Goal: Task Accomplishment & Management: Understand process/instructions

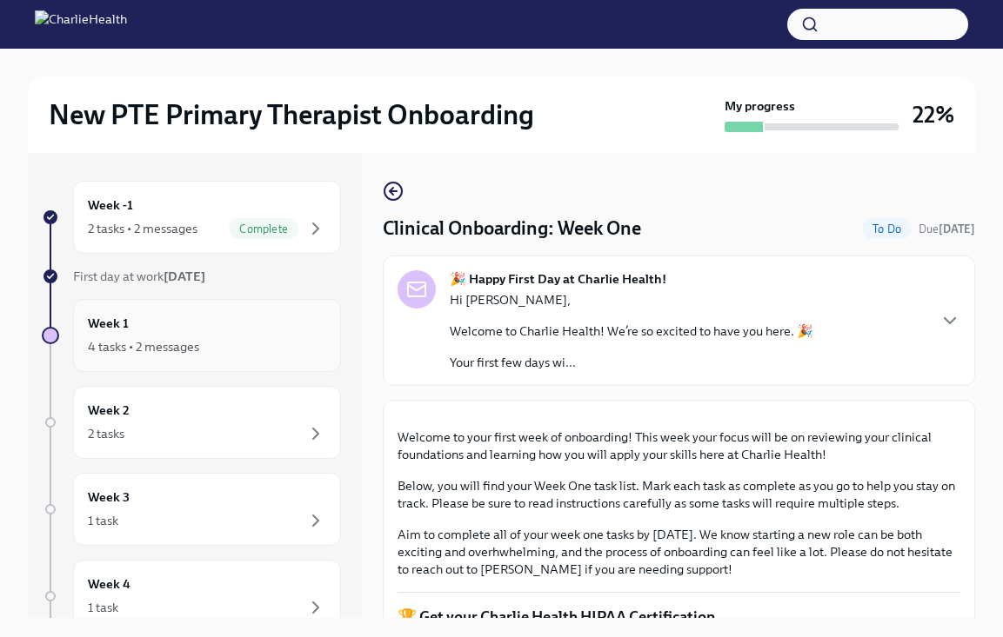
click at [242, 337] on div "4 tasks • 2 messages" at bounding box center [207, 347] width 238 height 21
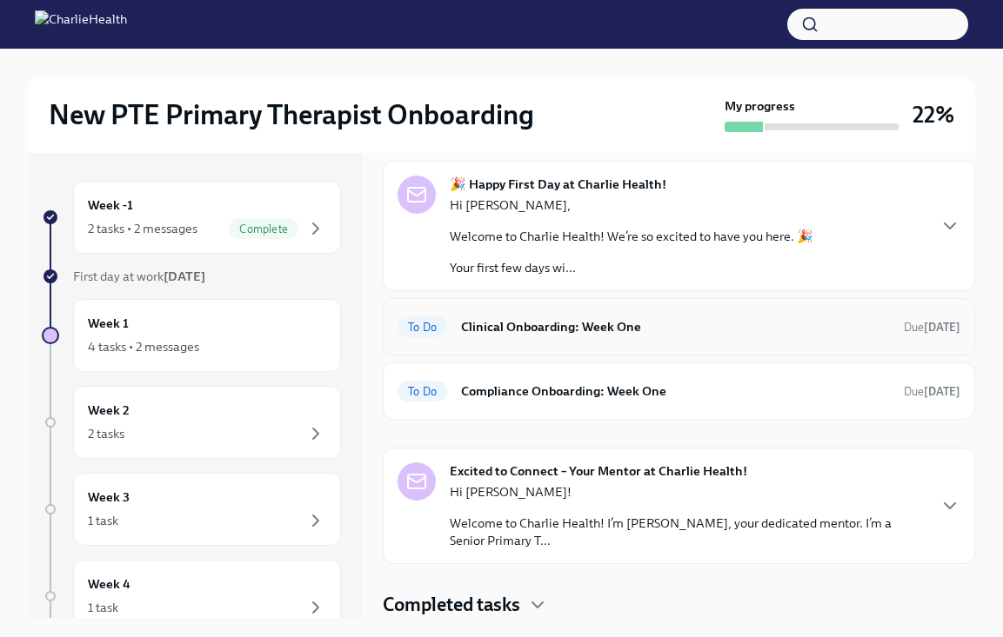
scroll to position [72, 0]
click at [690, 342] on div "To Do Clinical Onboarding: Week One Due [DATE]" at bounding box center [679, 326] width 592 height 57
click at [623, 334] on h6 "Clinical Onboarding: Week One" at bounding box center [675, 326] width 429 height 19
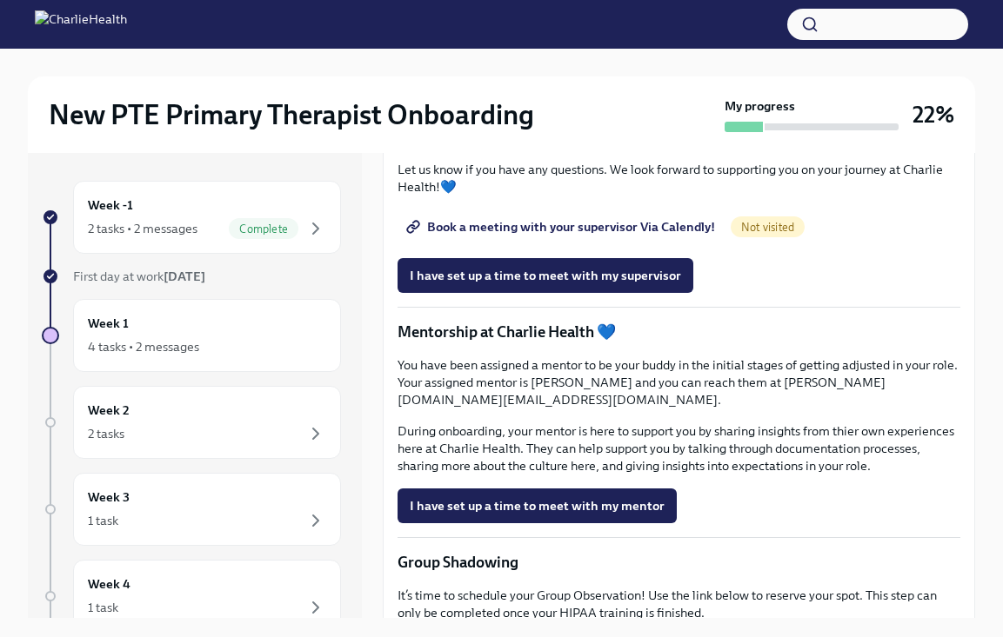
scroll to position [1478, 0]
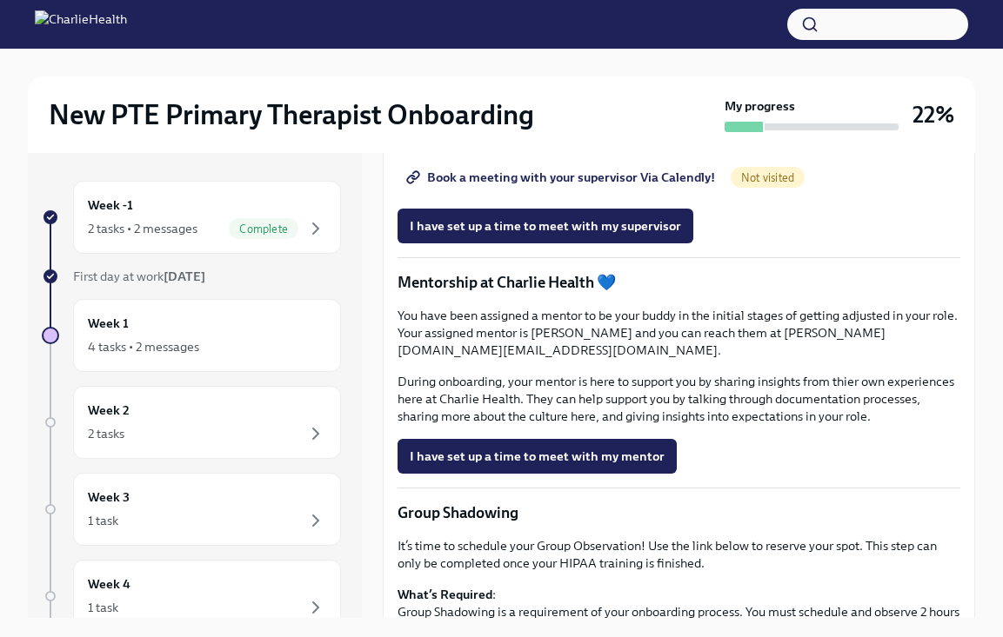
click at [650, 186] on span "Book a meeting with your supervisor Via Calendly!" at bounding box center [562, 177] width 305 height 17
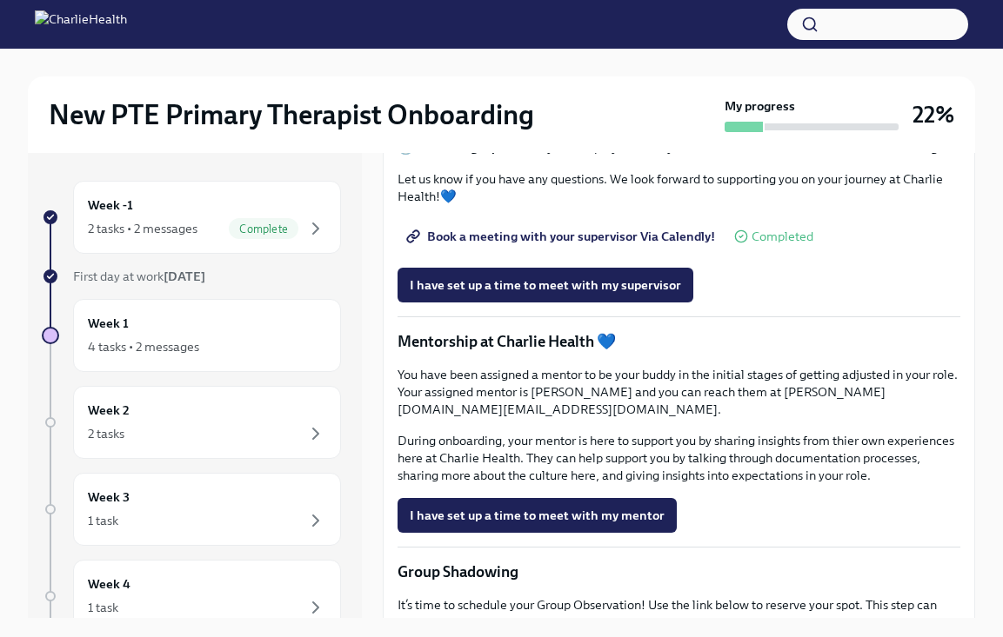
scroll to position [1412, 0]
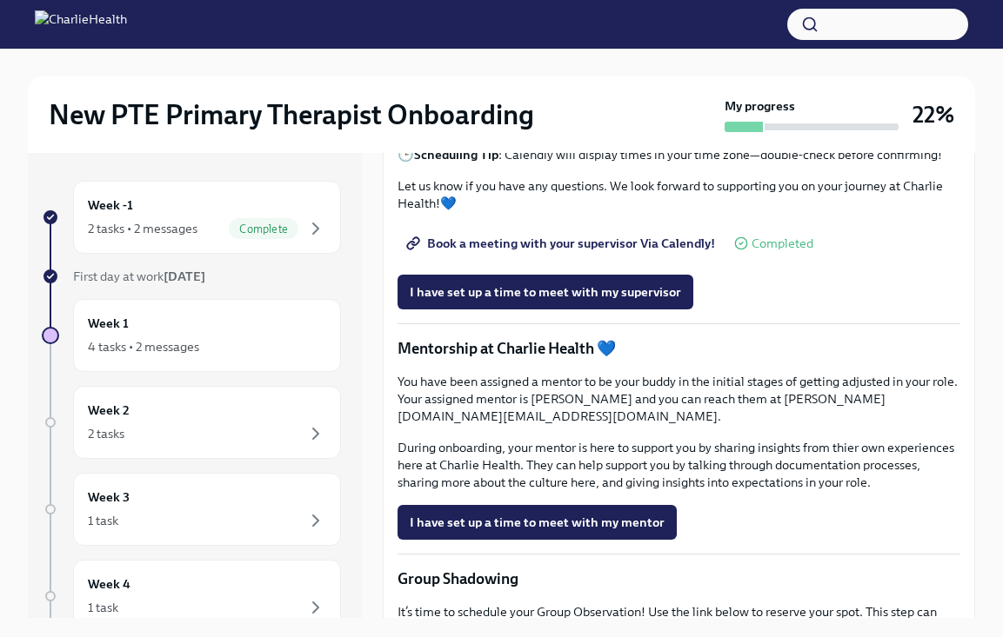
click at [597, 252] on span "Book a meeting with your supervisor Via Calendly!" at bounding box center [562, 243] width 305 height 17
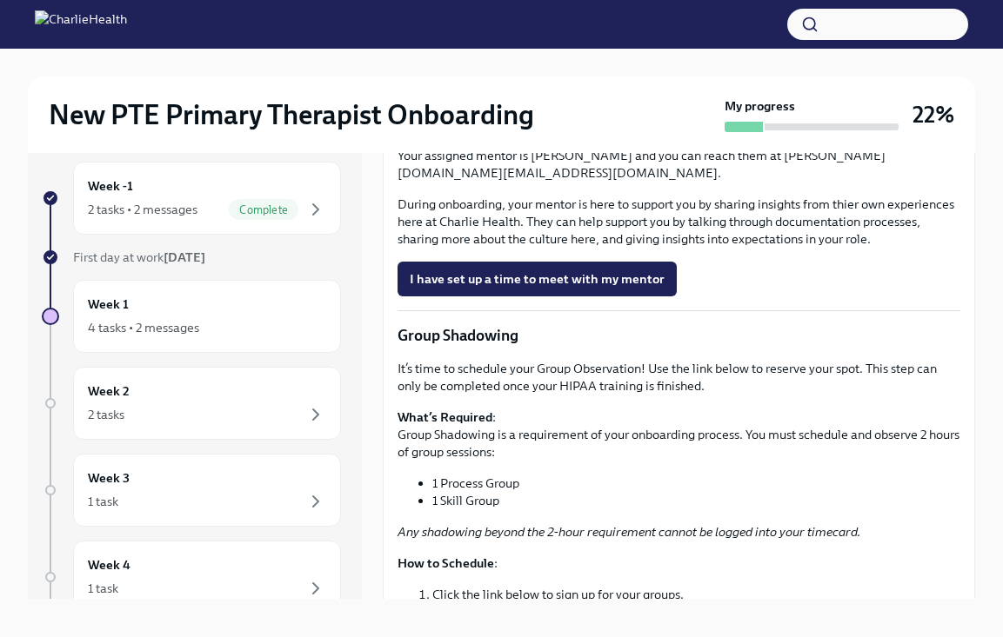
scroll to position [1639, 0]
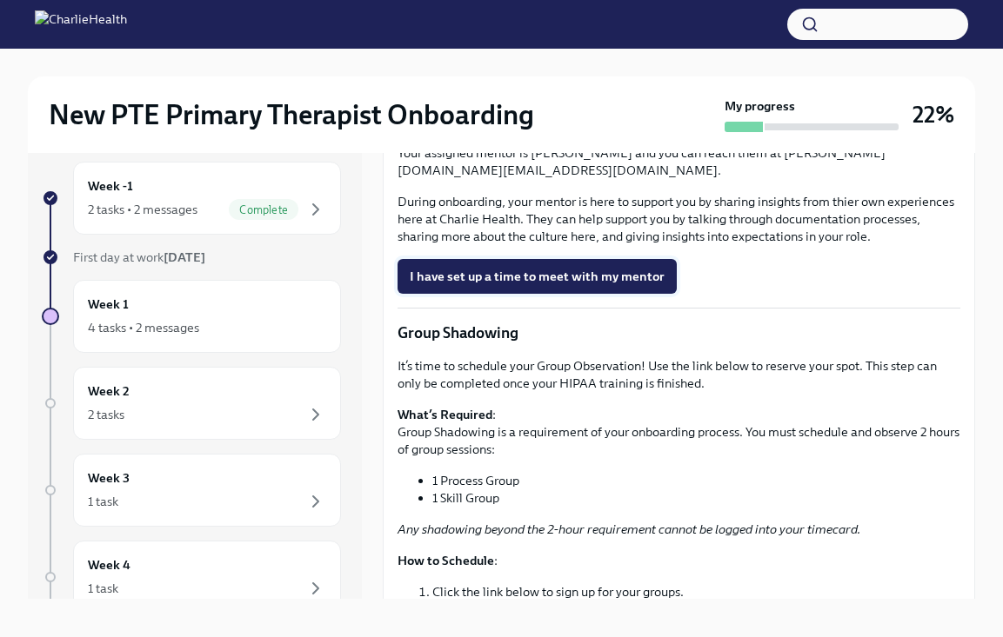
click at [564, 285] on span "I have set up a time to meet with my mentor" at bounding box center [537, 276] width 255 height 17
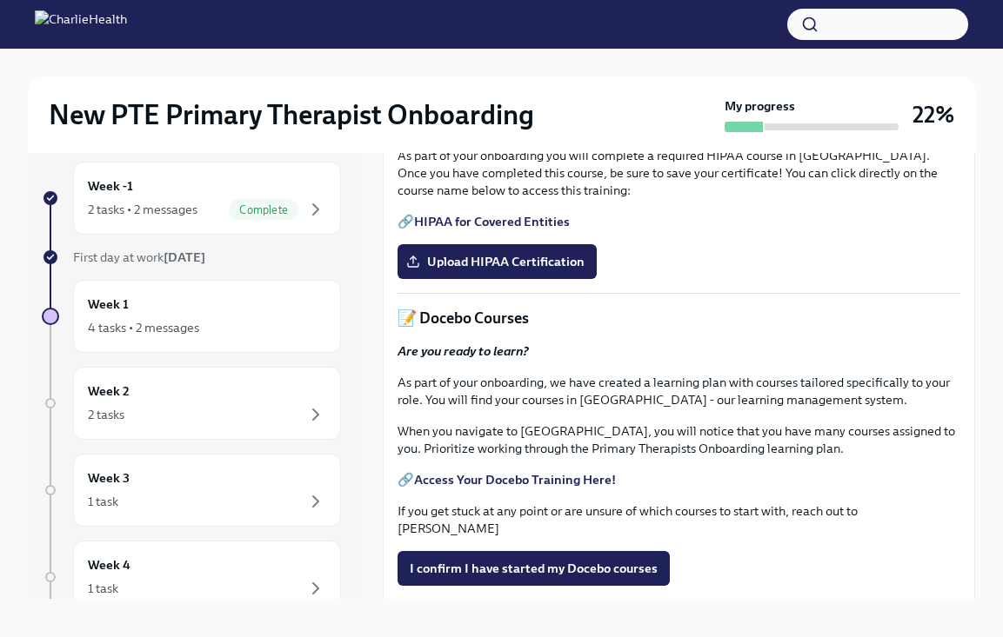
scroll to position [482, 0]
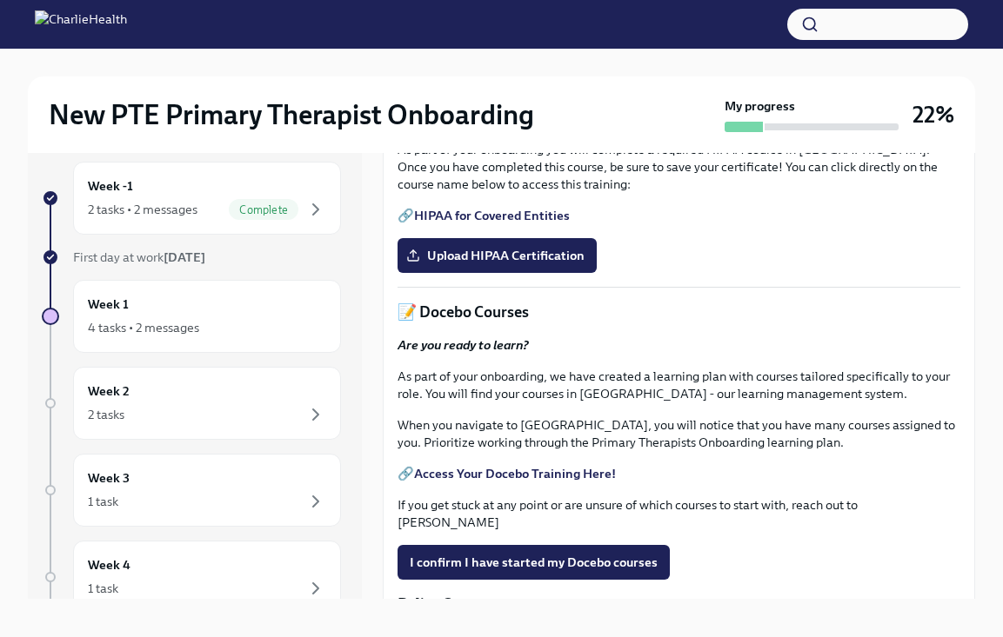
click at [539, 223] on link "HIPAA for Covered Entities" at bounding box center [492, 216] width 156 height 16
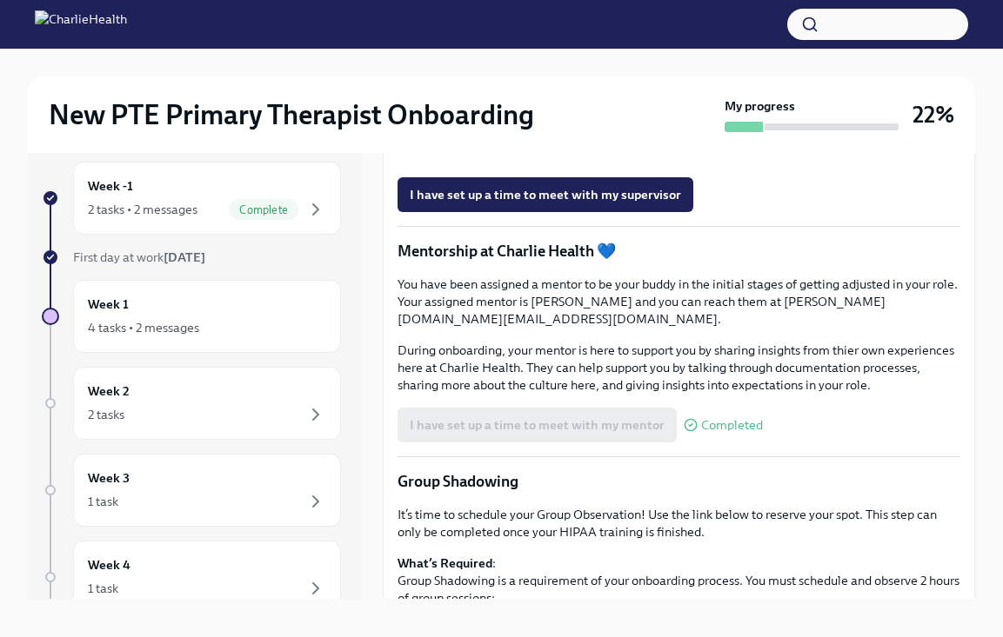
scroll to position [1509, 0]
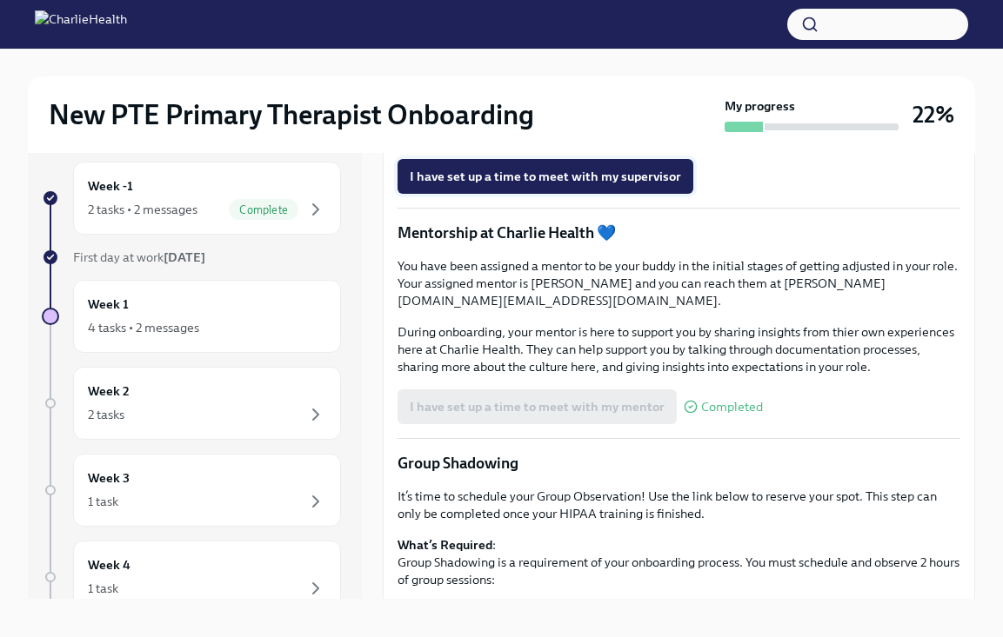
click at [655, 185] on span "I have set up a time to meet with my supervisor" at bounding box center [545, 176] width 271 height 17
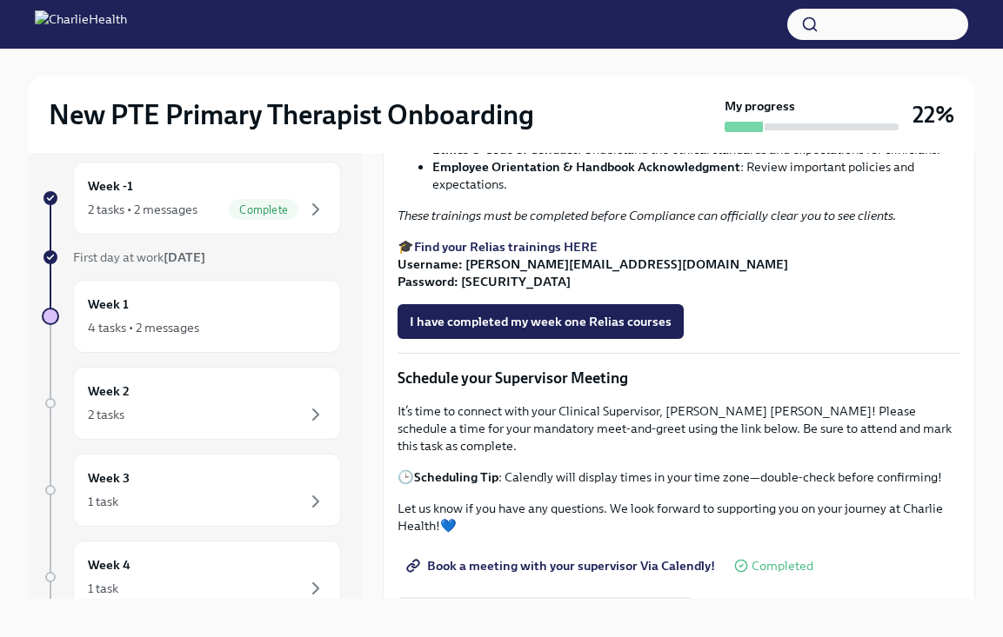
scroll to position [1071, 0]
click at [294, 386] on div "Week 2 2 tasks" at bounding box center [207, 403] width 238 height 43
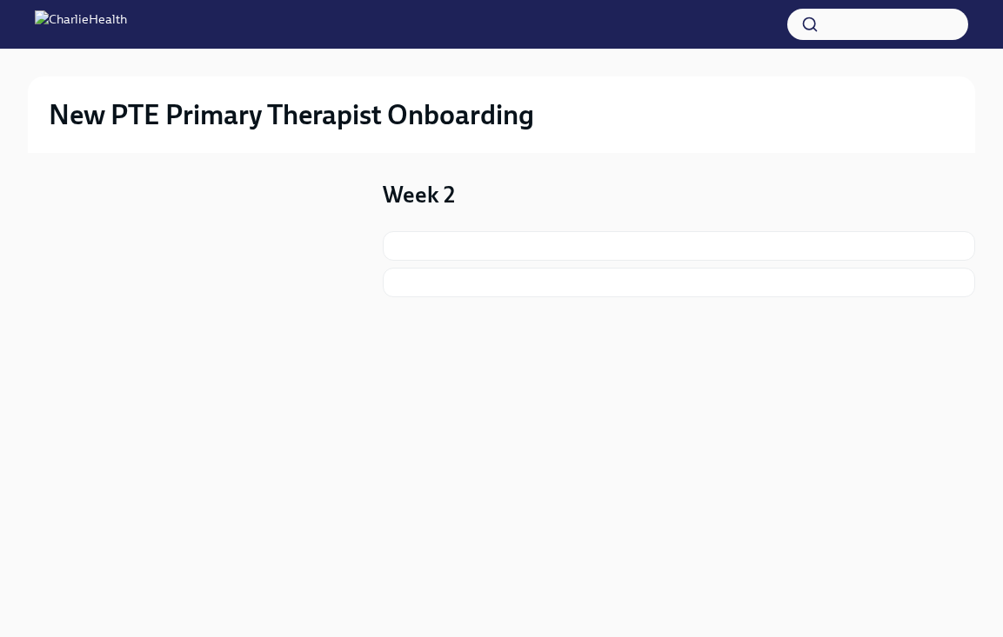
scroll to position [2, 0]
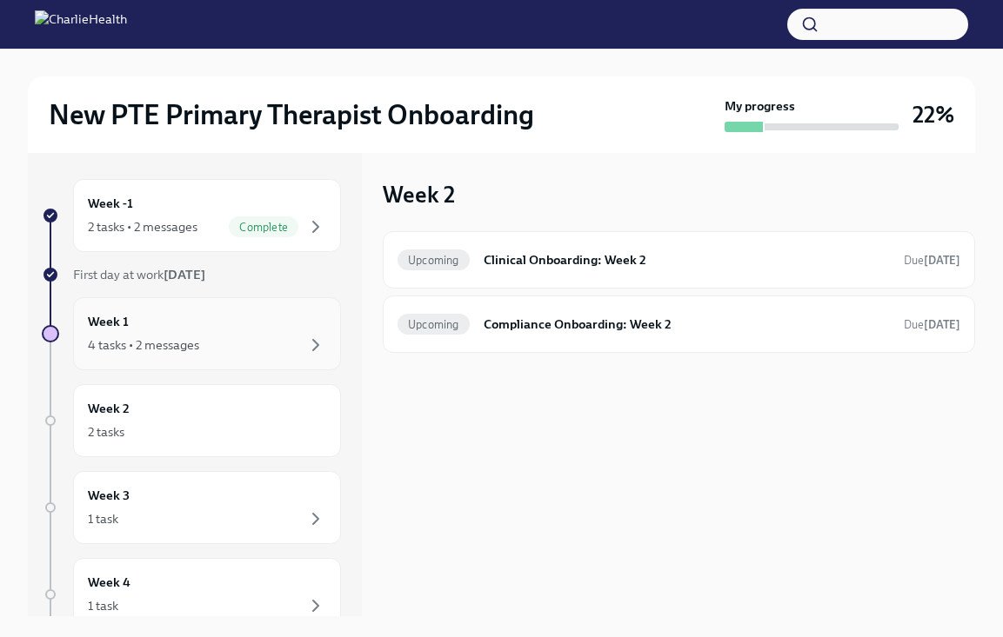
click at [252, 353] on div "4 tasks • 2 messages" at bounding box center [207, 345] width 238 height 21
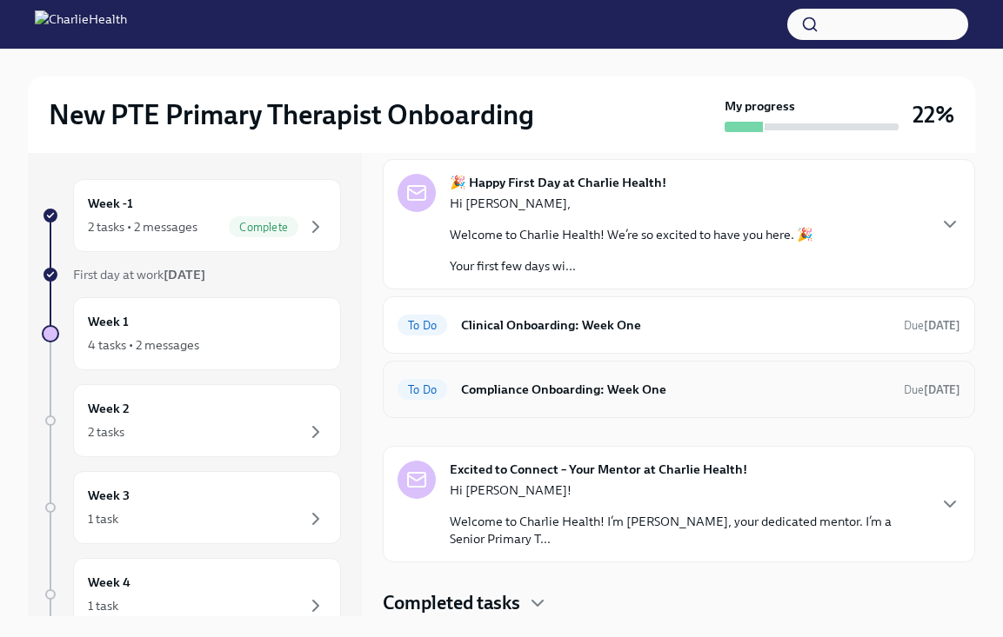
scroll to position [72, 0]
click at [665, 417] on div "To Do Compliance Onboarding: Week One Due [DATE]" at bounding box center [679, 389] width 592 height 57
click at [651, 391] on h6 "Compliance Onboarding: Week One" at bounding box center [675, 389] width 429 height 19
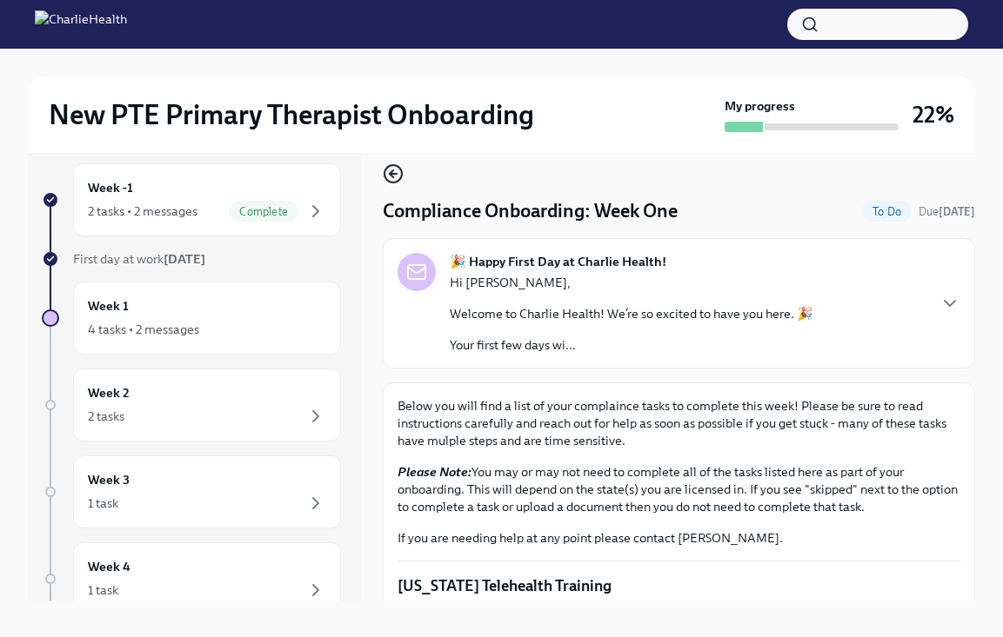
click at [389, 176] on icon "button" at bounding box center [393, 173] width 21 height 21
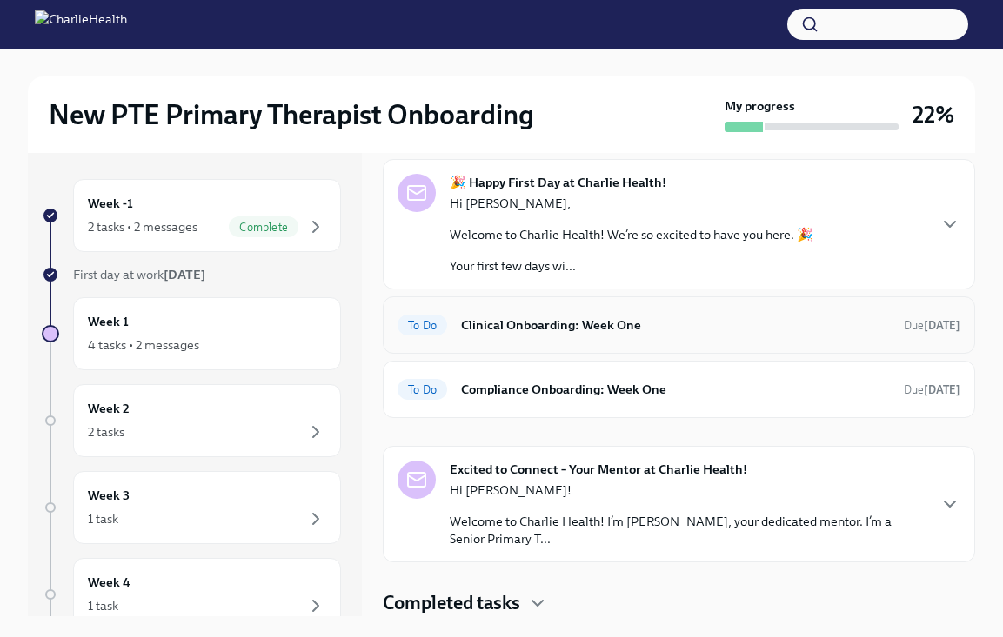
scroll to position [72, 0]
click at [575, 510] on div "Hi [PERSON_NAME]! Welcome to Charlie Health! I’m [PERSON_NAME], your dedicated …" at bounding box center [688, 515] width 476 height 66
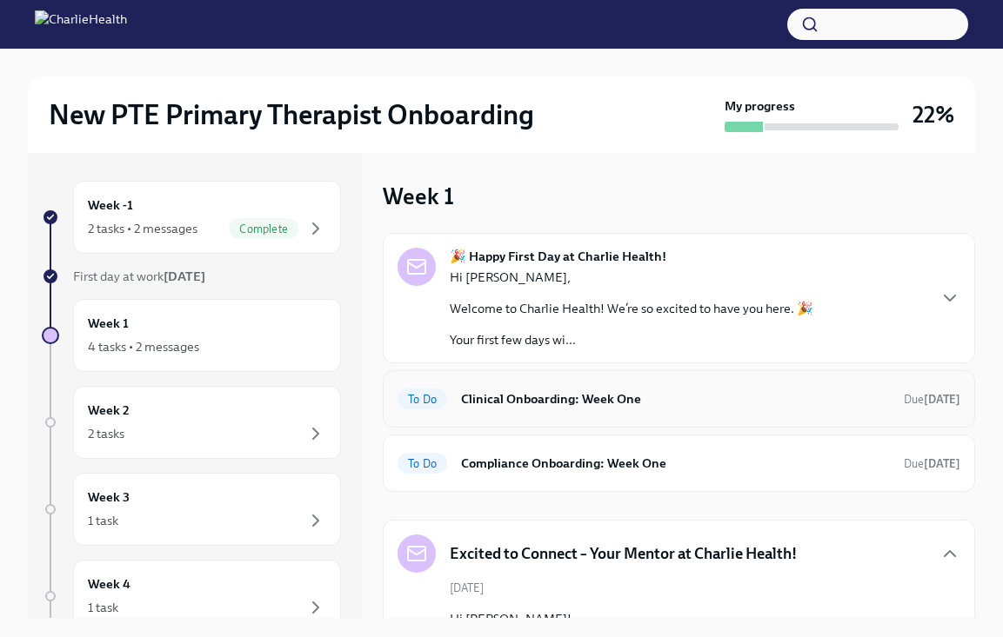
scroll to position [0, 0]
click at [573, 414] on div "To Do Clinical Onboarding: Week One Due [DATE]" at bounding box center [679, 398] width 592 height 57
click at [583, 400] on h6 "Clinical Onboarding: Week One" at bounding box center [675, 399] width 429 height 19
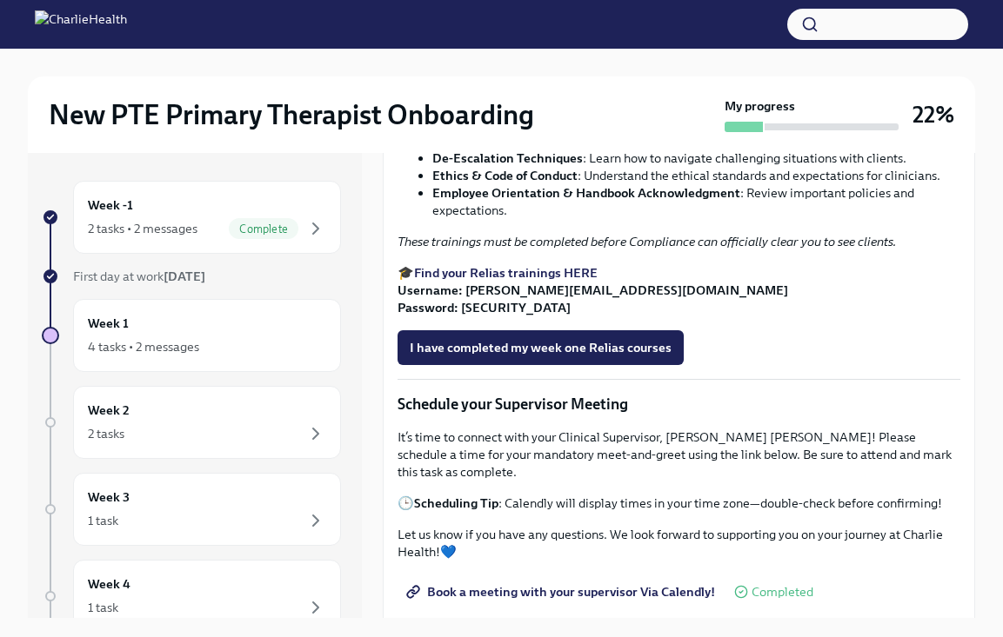
scroll to position [1065, 0]
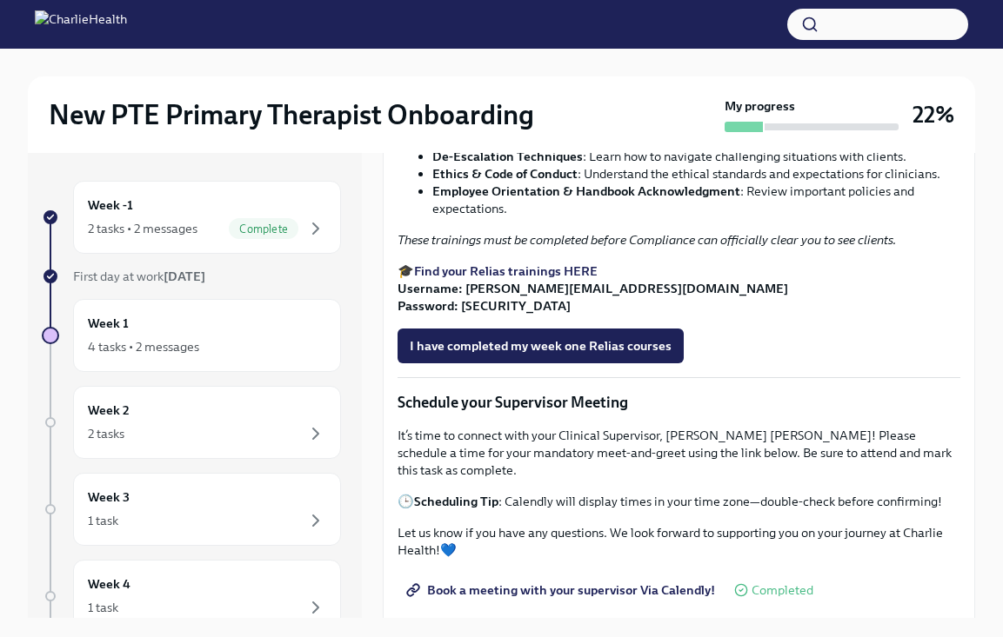
click at [610, 134] on p "It's time to complete your Essential Relias Trainings ! These courses are desig…" at bounding box center [678, 99] width 563 height 70
click at [557, 279] on strong "Find your Relias trainings HERE" at bounding box center [505, 271] width 183 height 16
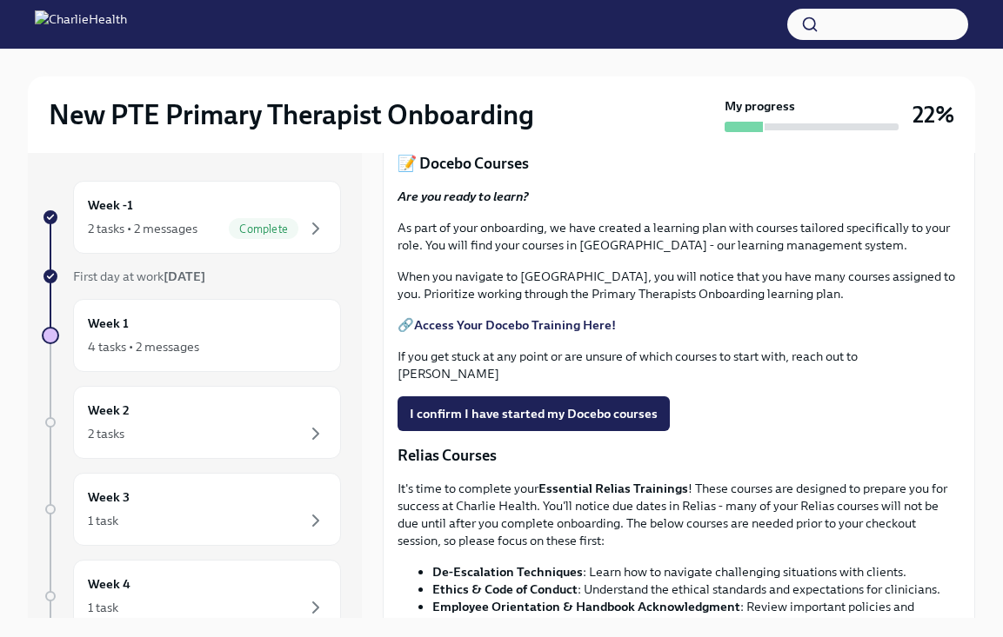
scroll to position [629, 0]
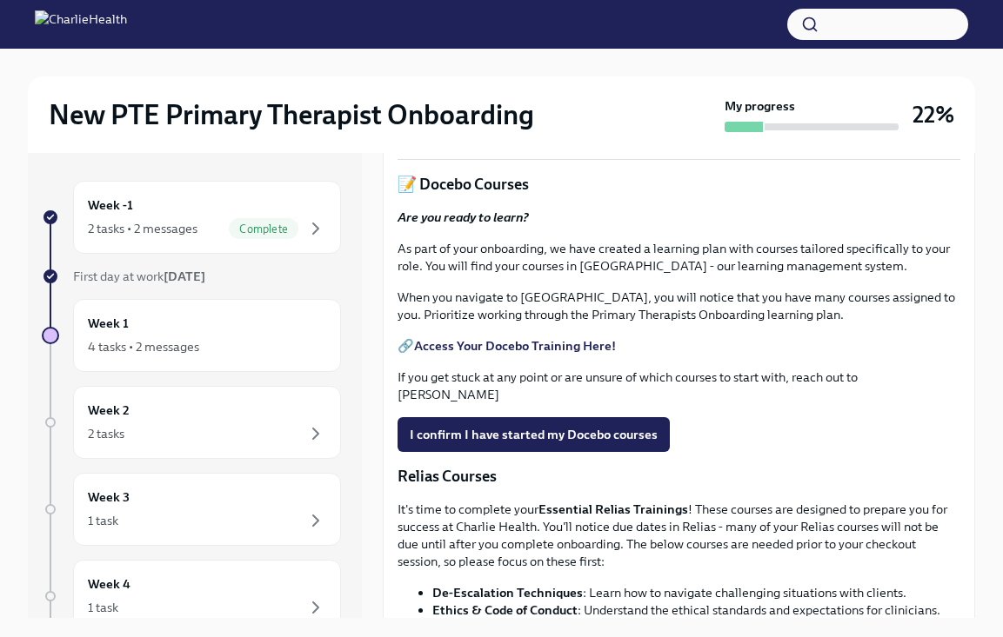
click at [545, 96] on link "HIPAA for Covered Entities" at bounding box center [492, 88] width 156 height 16
